Goal: Find specific page/section: Find specific page/section

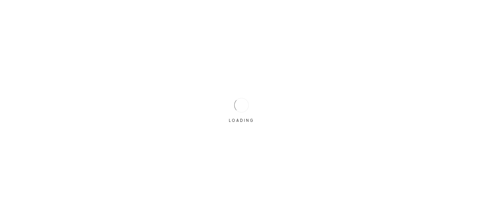
click at [229, 98] on div "LOADING" at bounding box center [241, 110] width 30 height 30
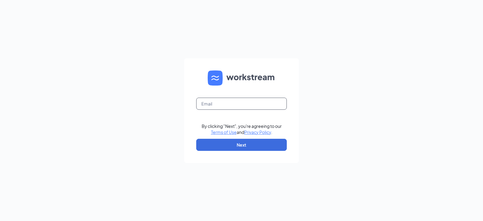
drag, startPoint x: 229, startPoint y: 100, endPoint x: 231, endPoint y: 109, distance: 9.6
click at [229, 100] on input "text" at bounding box center [241, 103] width 91 height 12
type input "warnerrobins00701@zaxbys.com"
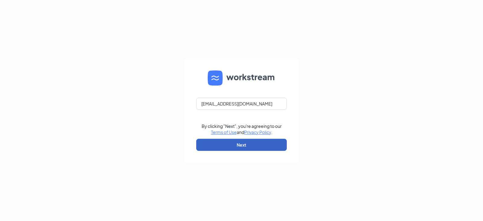
click at [248, 147] on button "Next" at bounding box center [241, 145] width 91 height 12
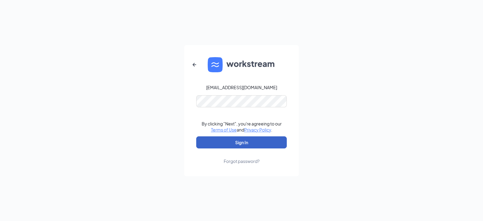
click at [245, 140] on button "Sign In" at bounding box center [241, 142] width 91 height 12
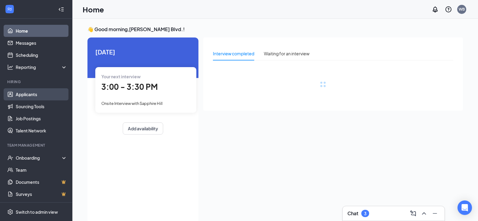
click at [40, 97] on link "Applicants" at bounding box center [42, 94] width 52 height 12
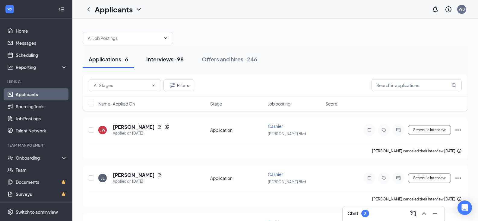
click at [168, 62] on div "Interviews · 98" at bounding box center [164, 59] width 37 height 8
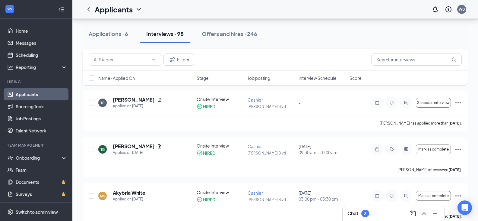
scroll to position [4398, 0]
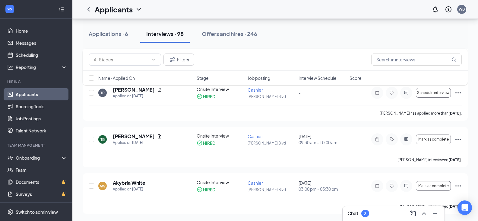
click at [108, 39] on button "Applications · 6" at bounding box center [109, 34] width 52 height 18
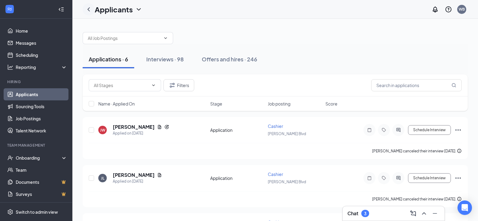
click at [89, 10] on icon "ChevronLeft" at bounding box center [88, 9] width 7 height 7
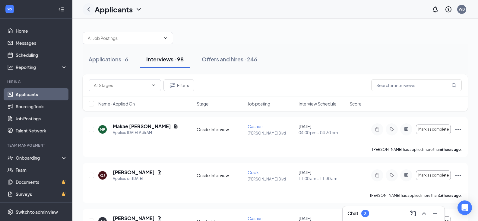
click at [90, 7] on icon "ChevronLeft" at bounding box center [88, 9] width 7 height 7
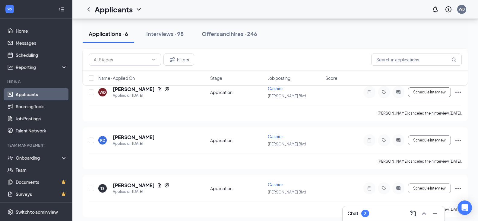
scroll to position [185, 0]
